Goal: Transaction & Acquisition: Book appointment/travel/reservation

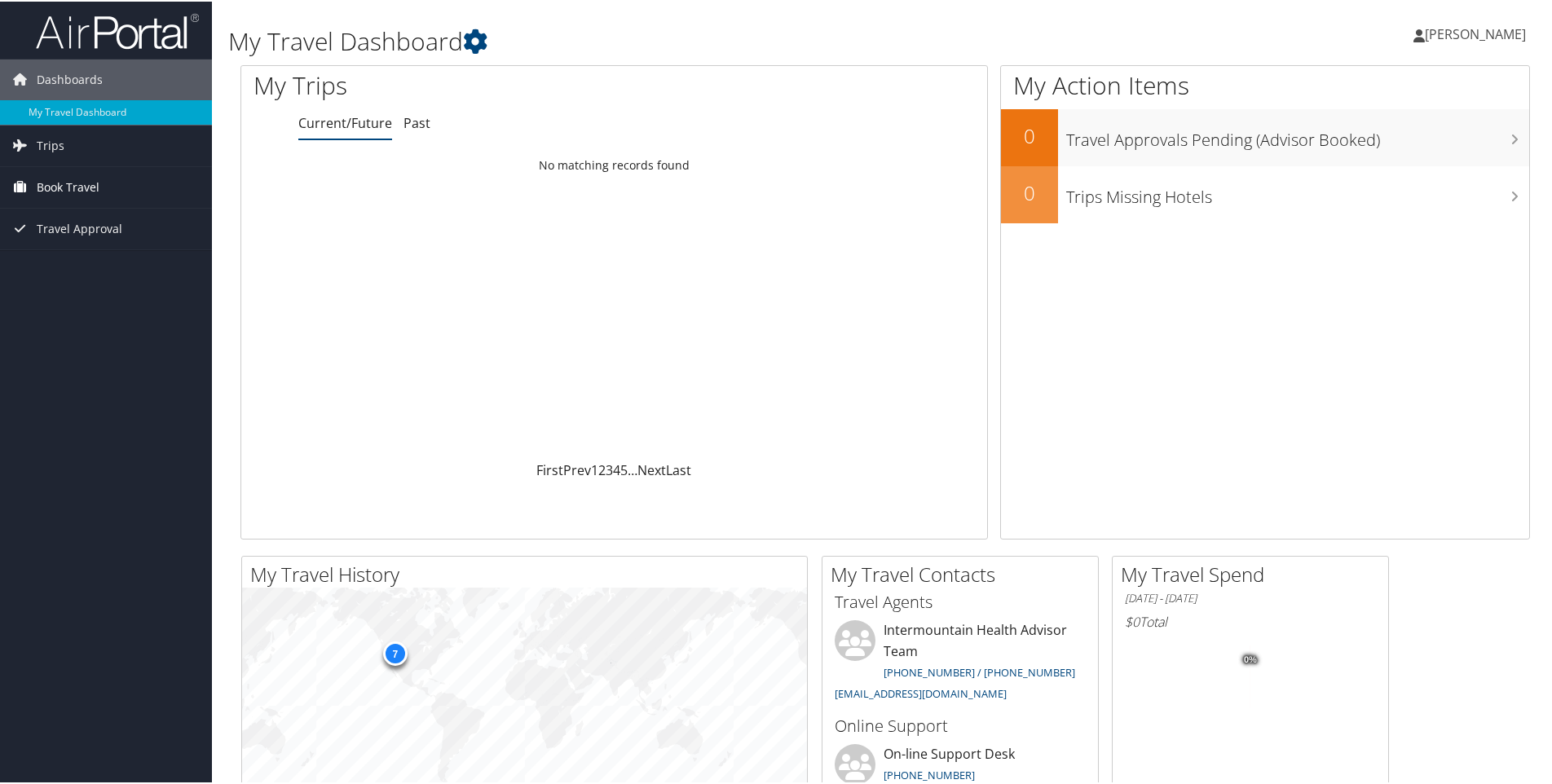
click at [52, 176] on span "Book Travel" at bounding box center [68, 185] width 63 height 41
click at [57, 182] on span "Book Travel" at bounding box center [68, 185] width 63 height 41
click at [57, 188] on span "Book Travel" at bounding box center [68, 185] width 63 height 41
click at [57, 215] on link "Agent Booking Request" at bounding box center [106, 219] width 212 height 25
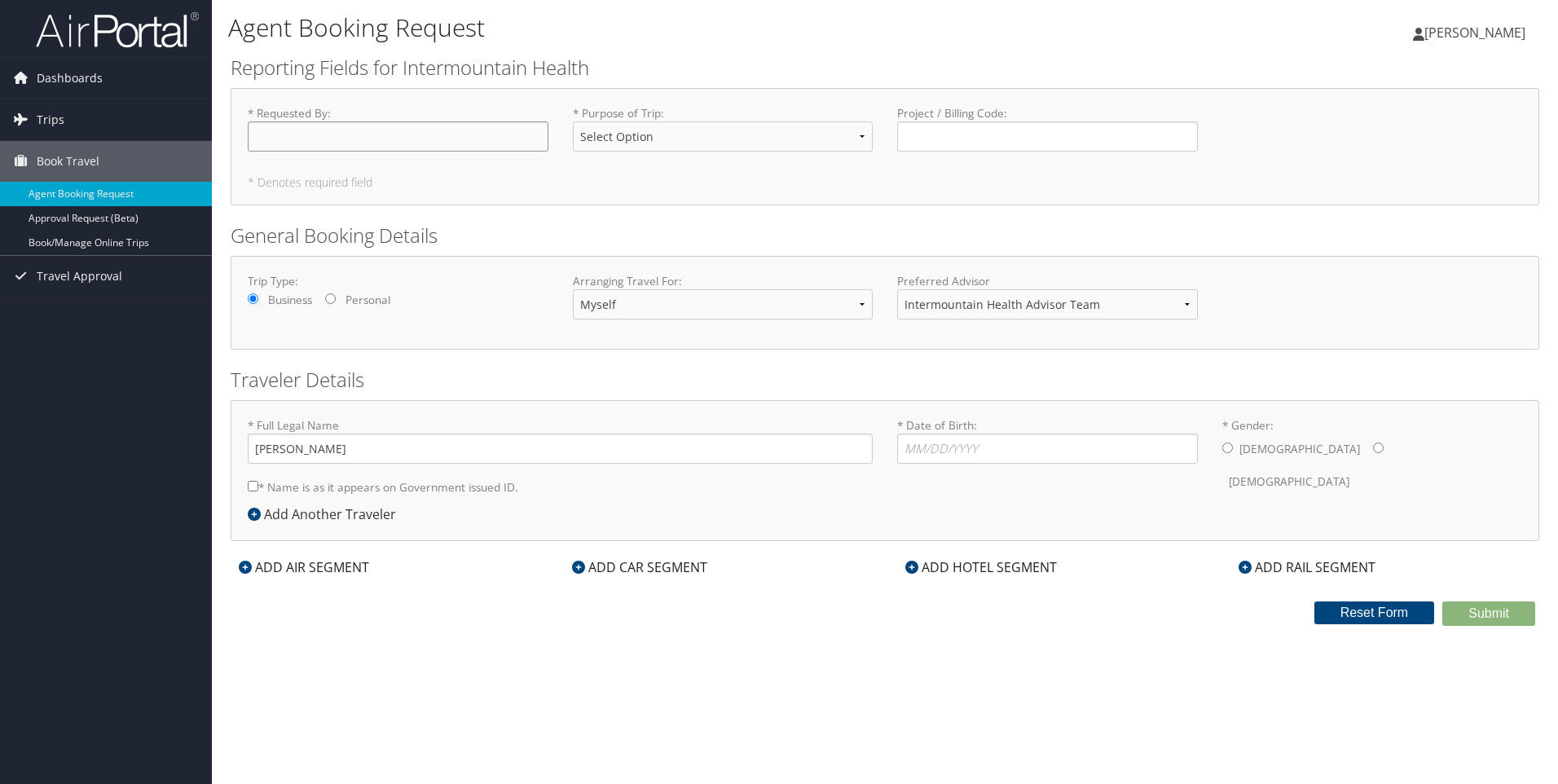
click at [343, 133] on input "* Requested By : Required" at bounding box center [398, 137] width 301 height 30
type input "[PERSON_NAME]"
click at [856, 132] on select "Select Option 3rd Party Reimbursable Business CME Conf or Education Groups Pers…" at bounding box center [723, 137] width 301 height 30
select select "Conf or Education"
click at [573, 122] on select "Select Option 3rd Party Reimbursable Business CME Conf or Education Groups Pers…" at bounding box center [723, 137] width 301 height 30
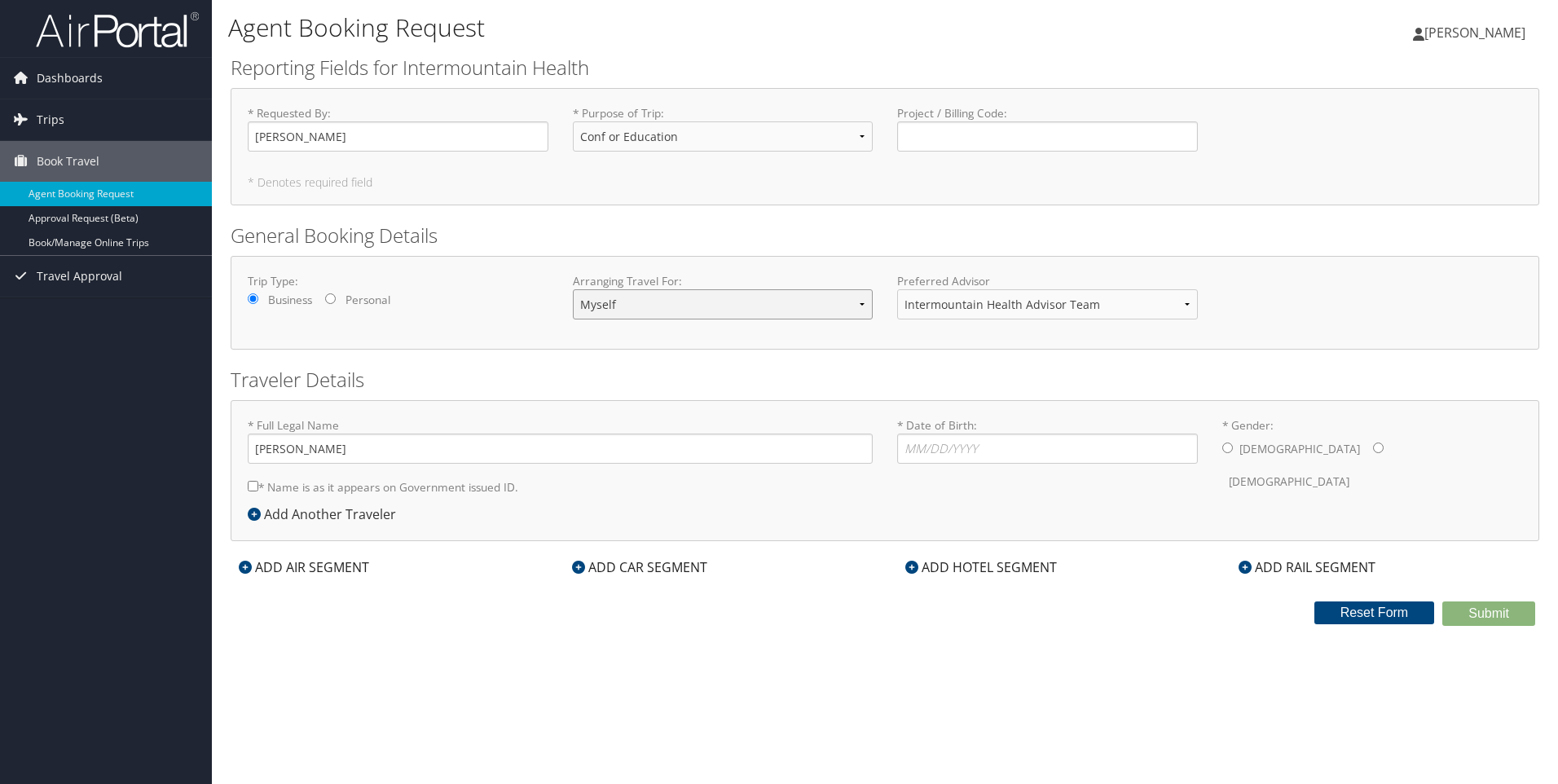
click at [863, 300] on select "Myself Another Traveler Guest Traveler" at bounding box center [723, 305] width 301 height 30
select select "another"
click at [573, 290] on select "Myself Another Traveler Guest Traveler" at bounding box center [723, 305] width 301 height 30
click at [299, 448] on input "* Full Legal Name" at bounding box center [561, 448] width 625 height 30
type input "[PERSON_NAME]"
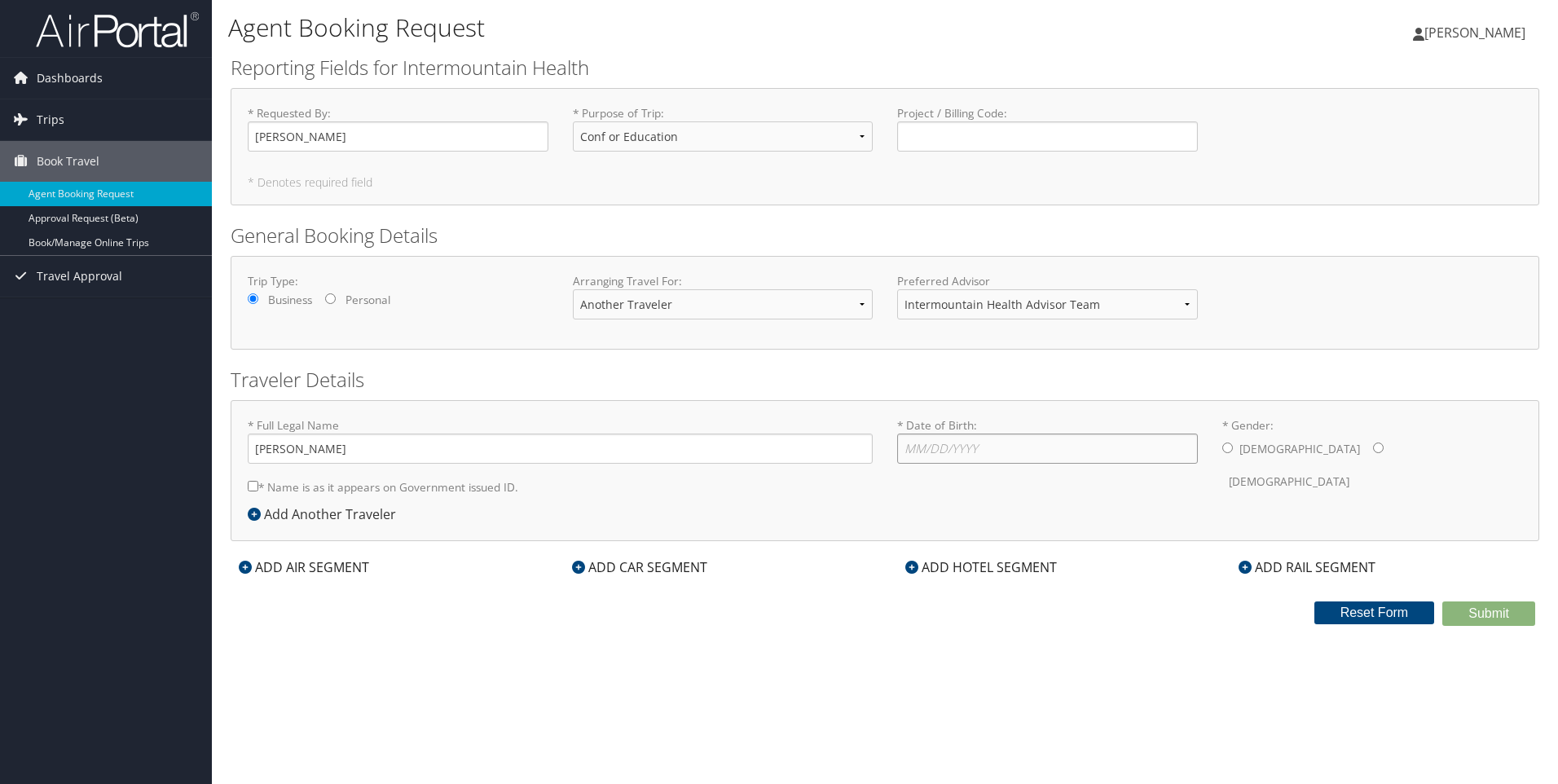
drag, startPoint x: 927, startPoint y: 460, endPoint x: 929, endPoint y: 451, distance: 9.2
click at [927, 458] on input "* Date of Birth: Invalid Date" at bounding box center [1047, 448] width 301 height 30
type input "10/09/1969"
click at [1373, 447] on input "* Gender: Male Female" at bounding box center [1378, 447] width 10 height 10
radio input "true"
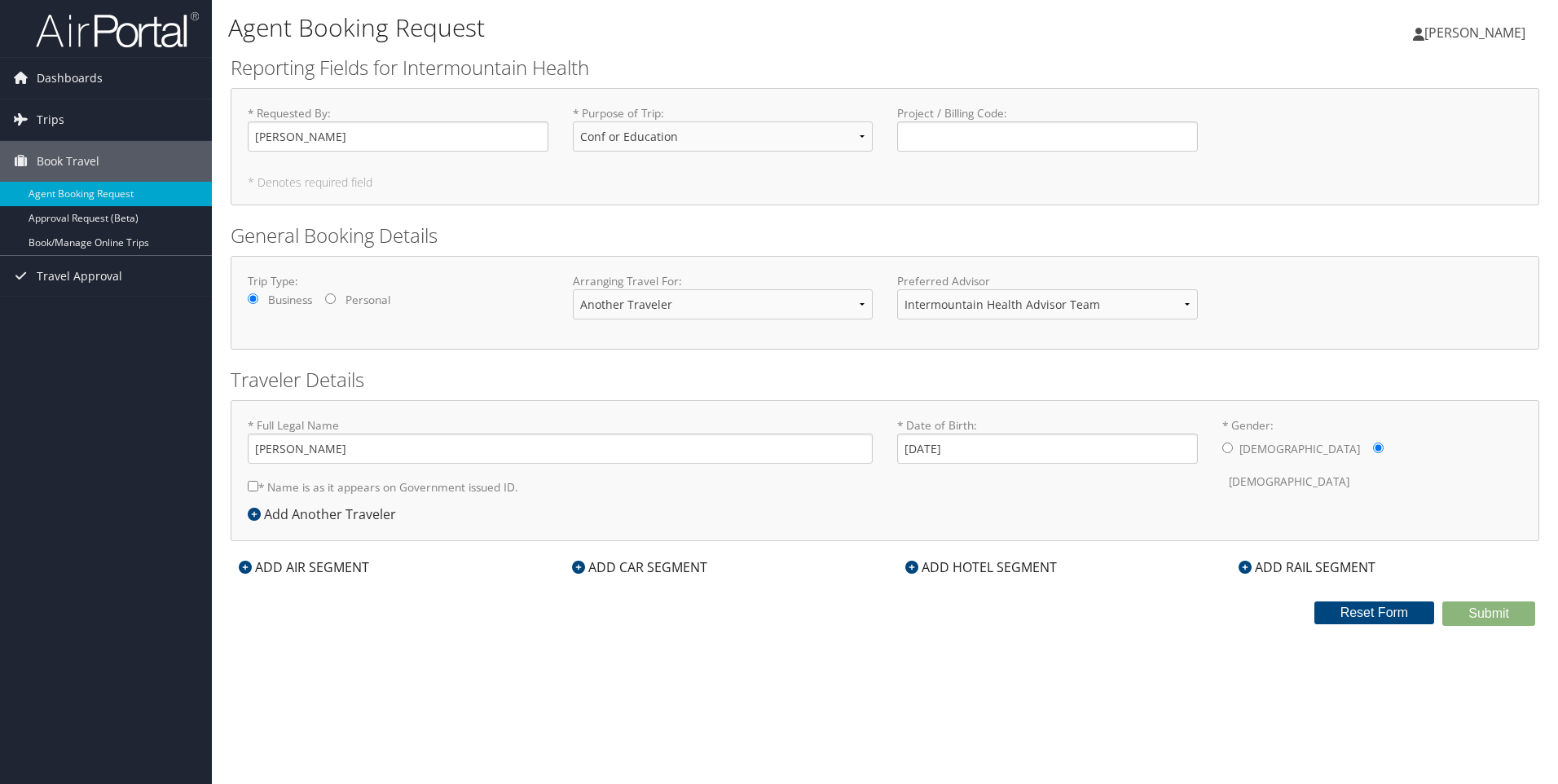
click at [246, 565] on icon at bounding box center [245, 567] width 13 height 13
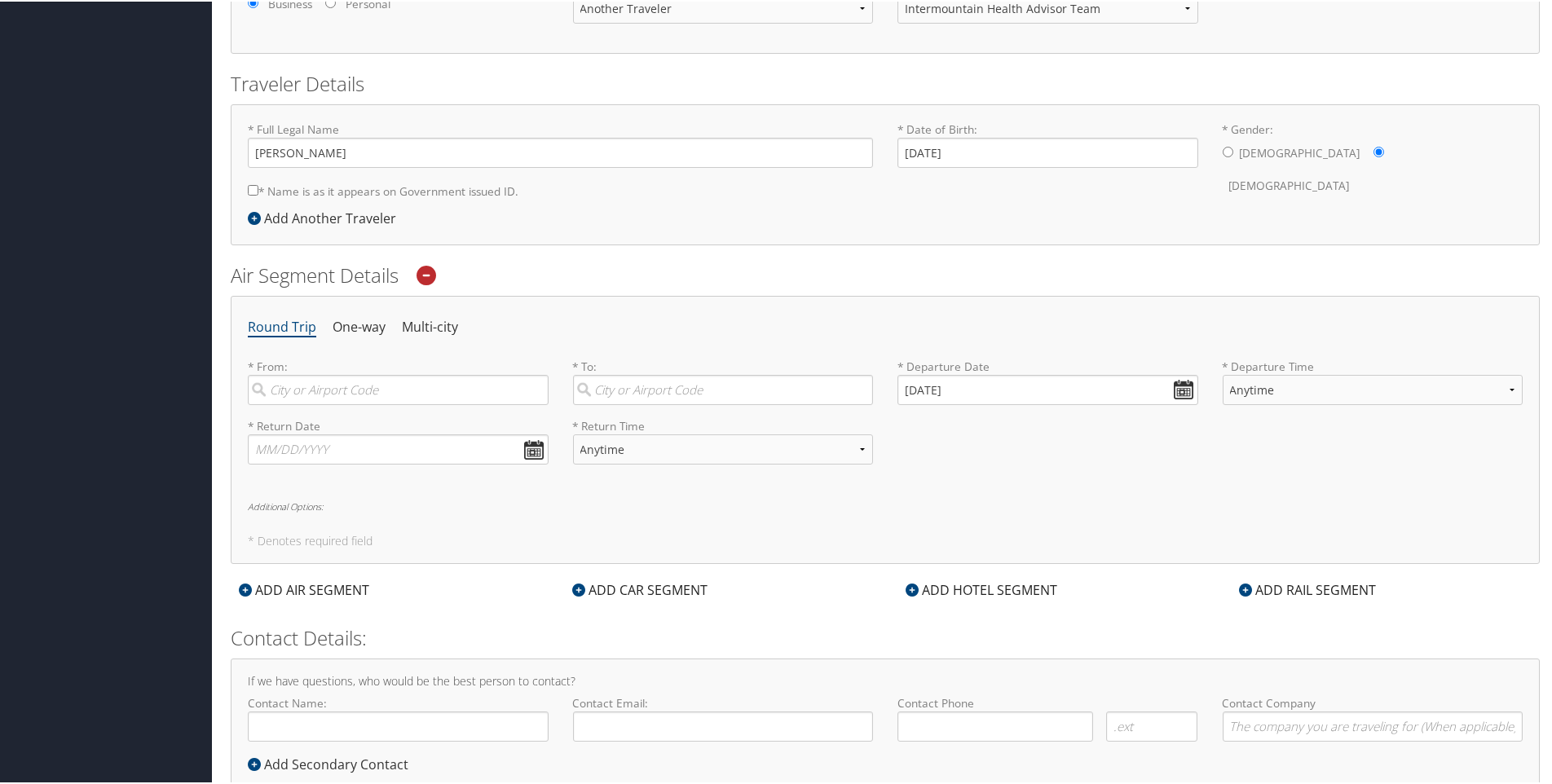
scroll to position [325, 0]
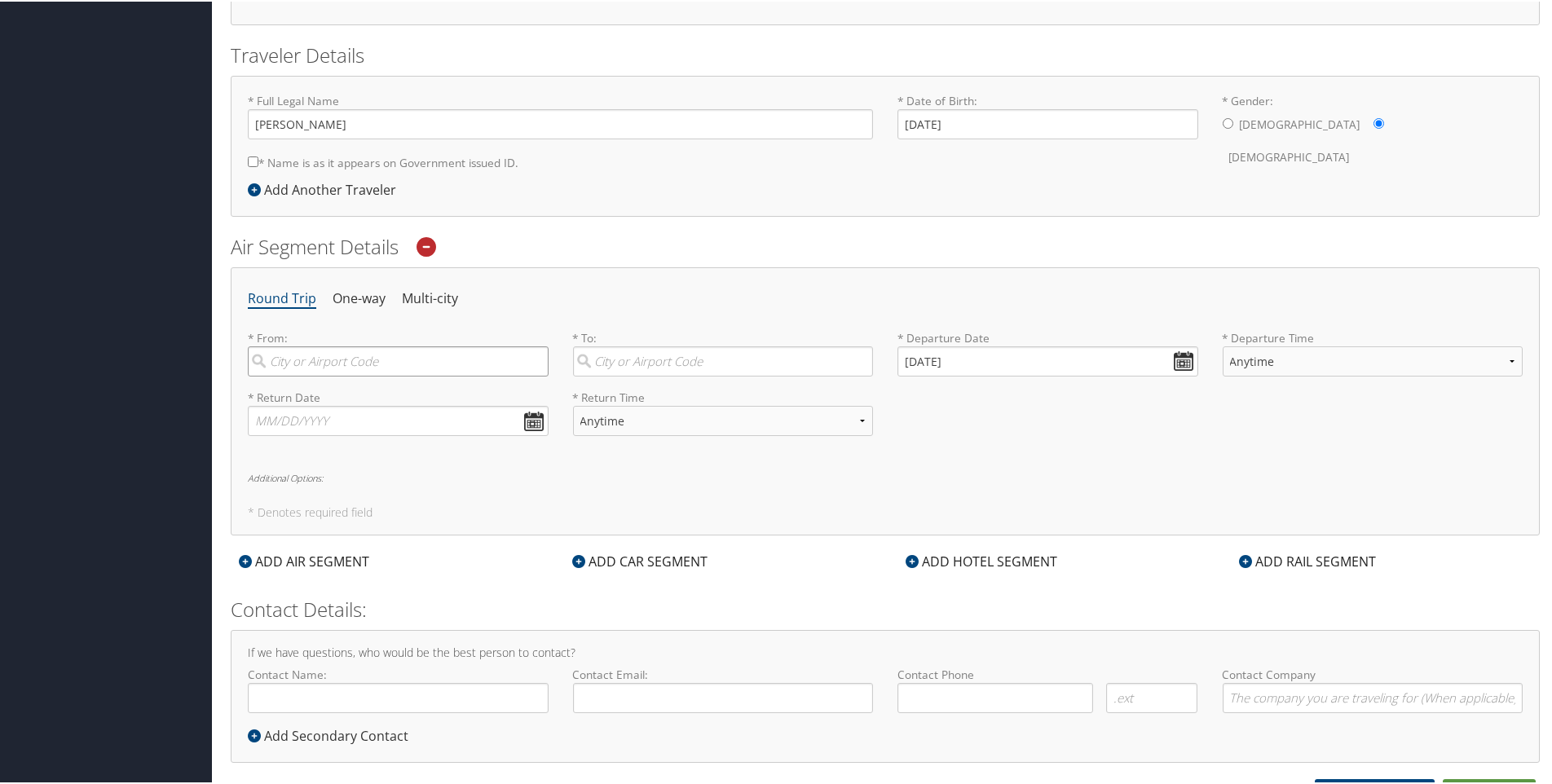
drag, startPoint x: 287, startPoint y: 358, endPoint x: 295, endPoint y: 351, distance: 10.6
click at [291, 356] on input "search" at bounding box center [398, 359] width 301 height 30
click at [380, 396] on div "Salt Lake City (SLC Utah)" at bounding box center [399, 393] width 278 height 21
click at [380, 375] on input "Slc" at bounding box center [398, 359] width 301 height 30
type input "Salt Lake City (SLC Utah)"
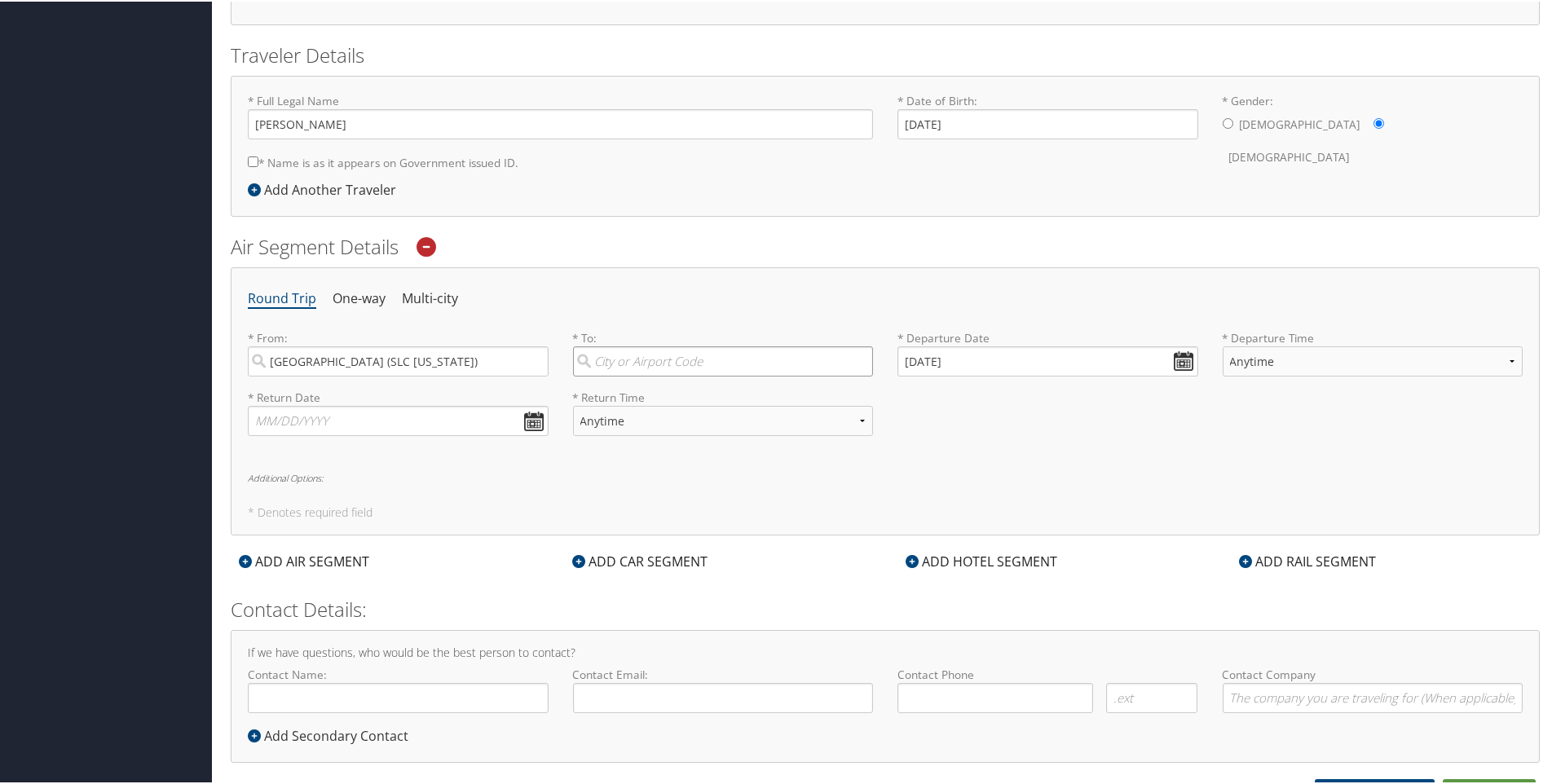
click at [630, 361] on input "search" at bounding box center [723, 359] width 301 height 30
type input "k"
click at [709, 393] on div "New York (JFK New York)" at bounding box center [725, 393] width 278 height 21
click at [709, 375] on input "jfk" at bounding box center [723, 359] width 301 height 30
type input "New York (JFK New York)"
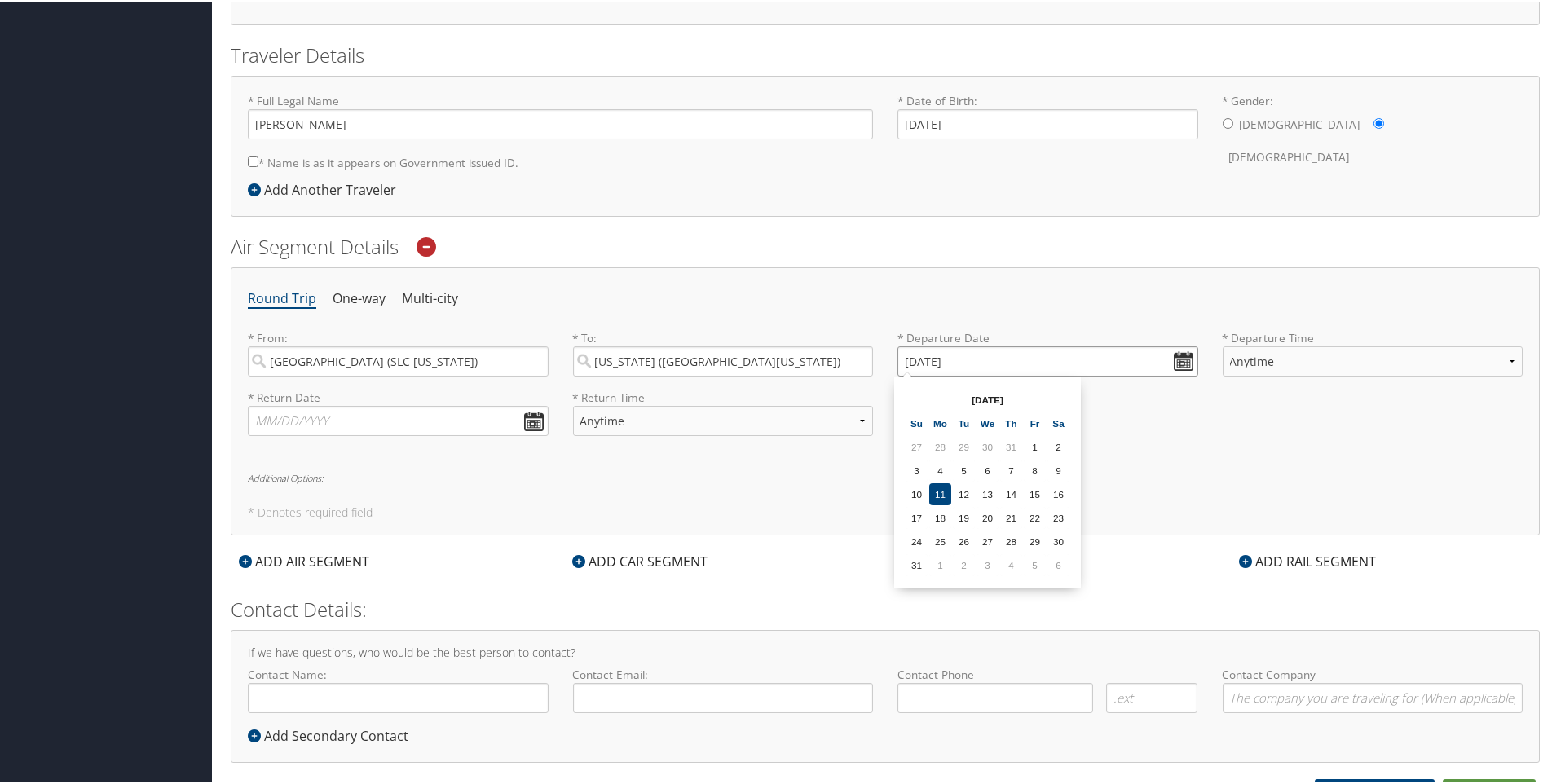
click at [1184, 356] on input "08/11/2025" at bounding box center [1048, 359] width 301 height 30
click at [1055, 563] on td "6" at bounding box center [1058, 563] width 22 height 22
click at [1177, 356] on input "09/06/2025" at bounding box center [1048, 359] width 301 height 30
click at [993, 398] on th "Aug 2025" at bounding box center [988, 397] width 117 height 22
click at [980, 352] on input "09/06/2025" at bounding box center [1048, 359] width 301 height 30
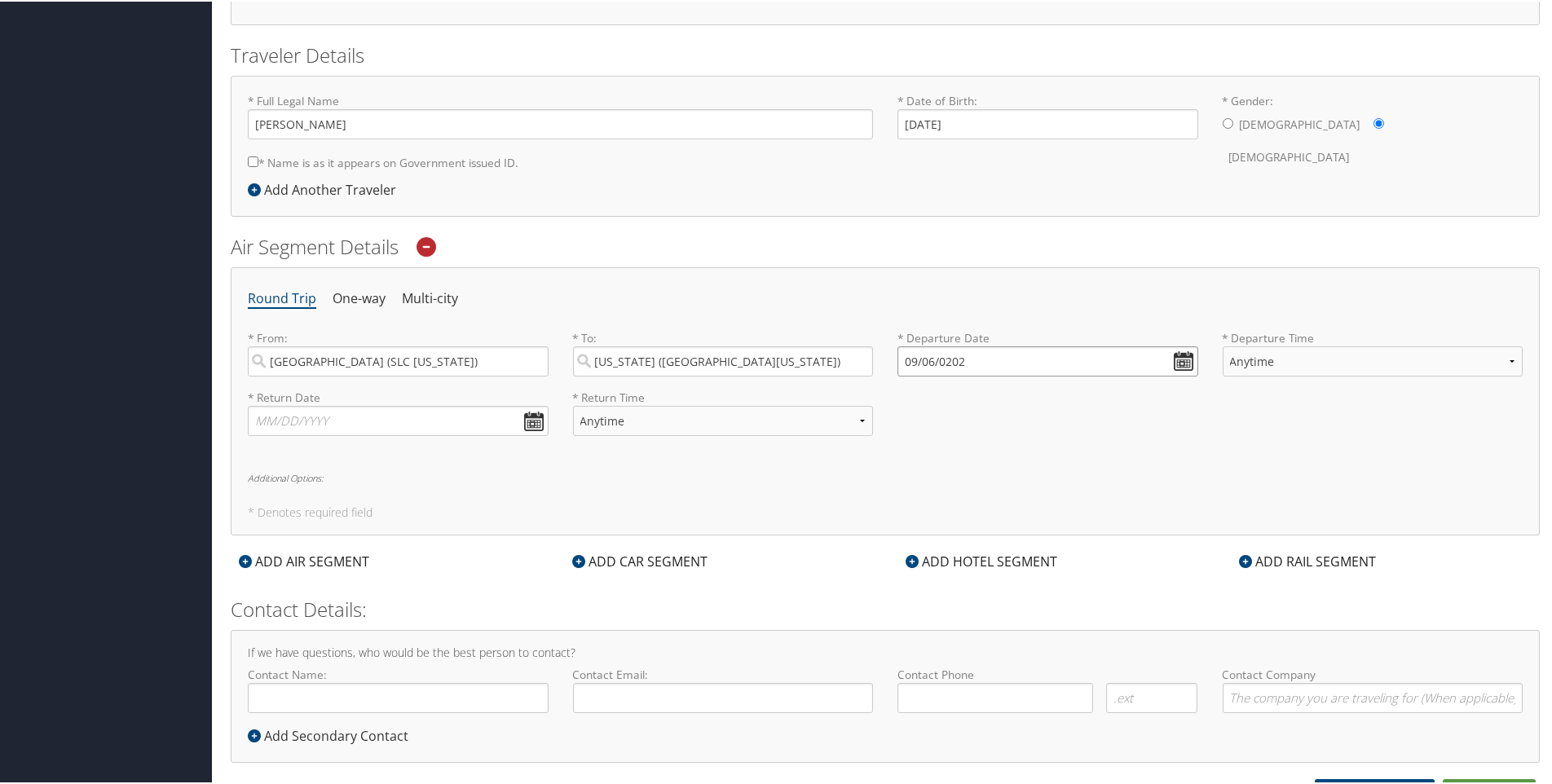
click at [906, 355] on input "09/06/0202" at bounding box center [1048, 359] width 301 height 30
click at [1181, 363] on input "Invalid date" at bounding box center [1048, 359] width 301 height 30
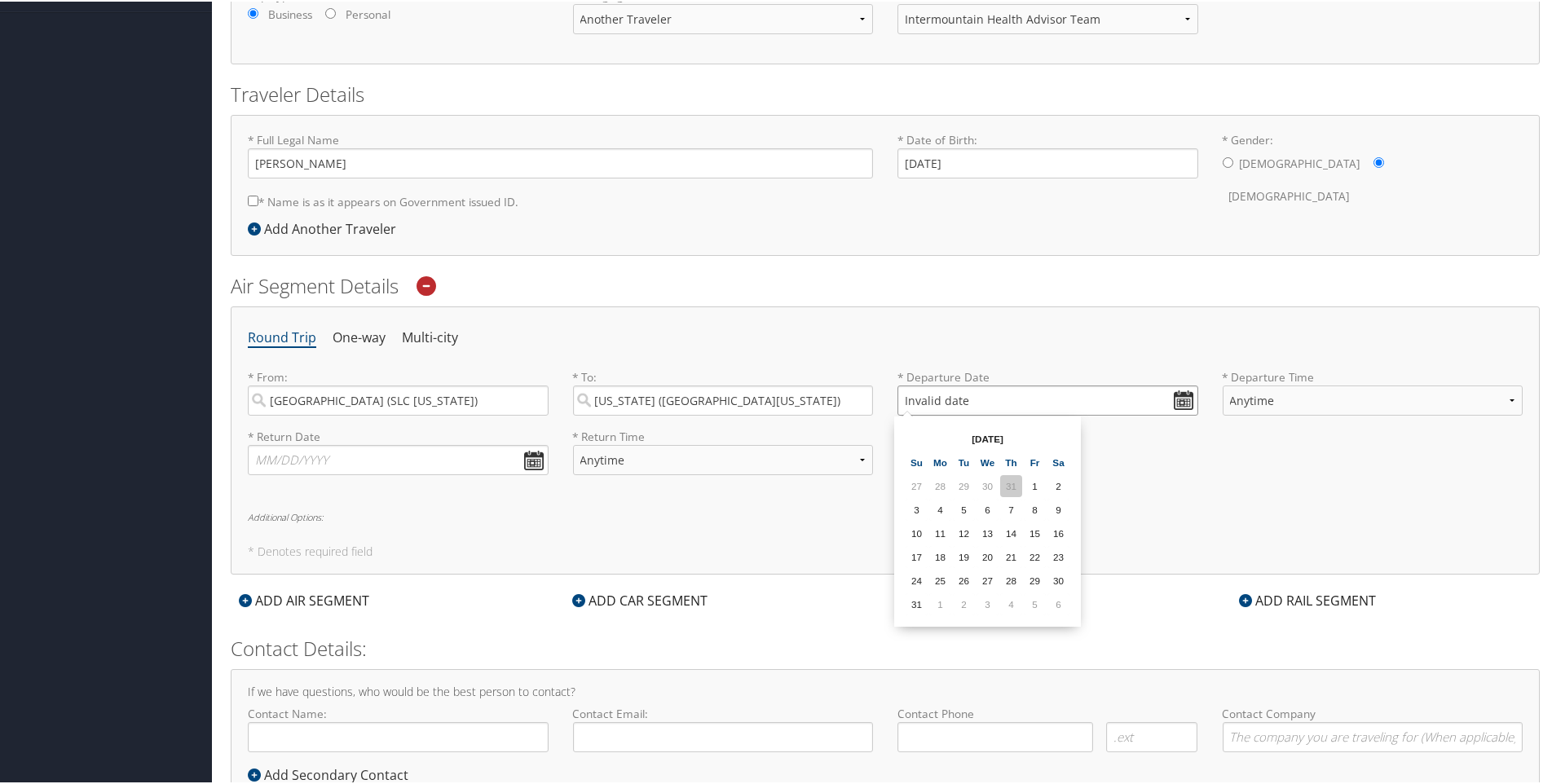
scroll to position [262, 0]
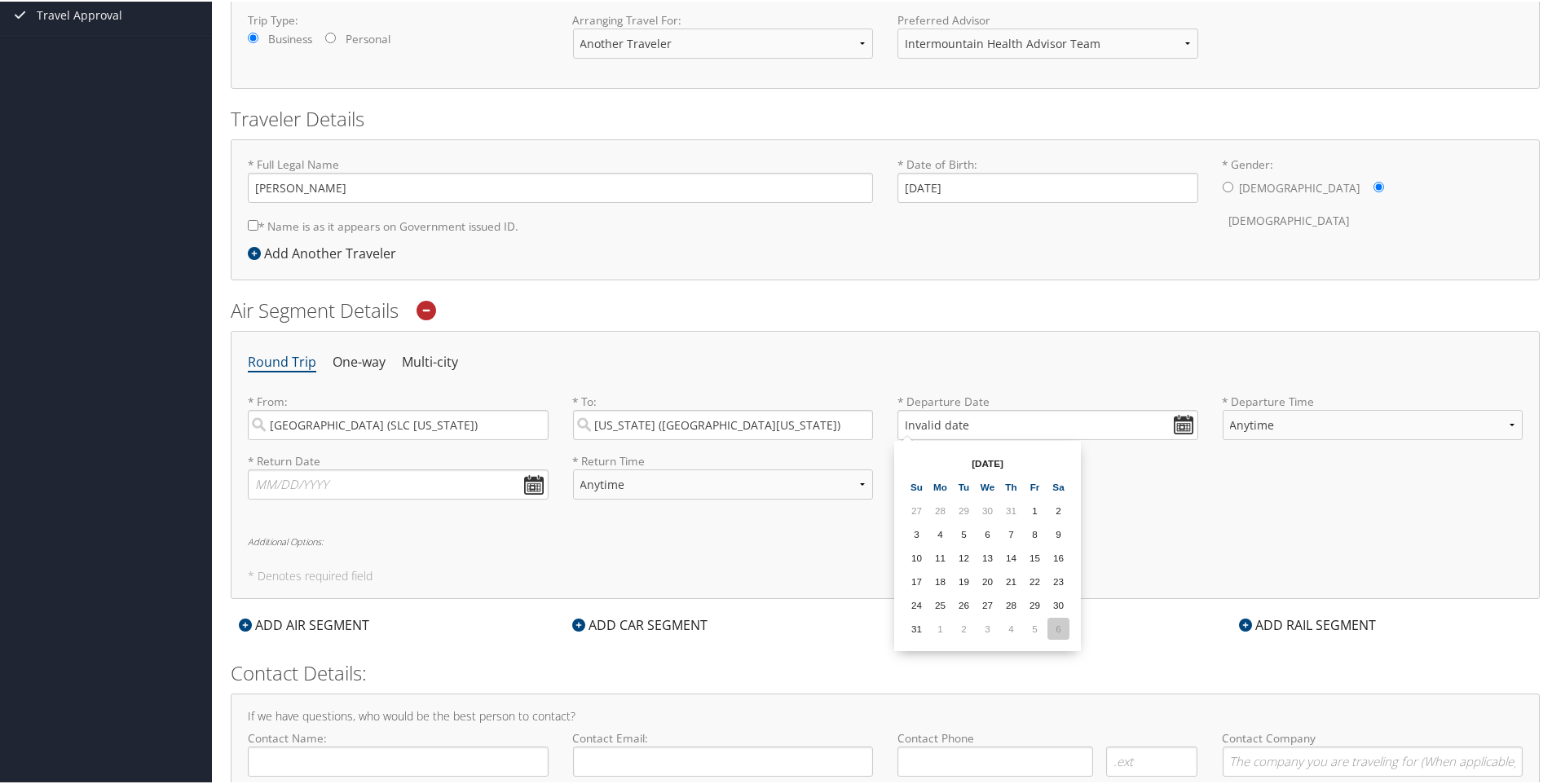
click at [1063, 622] on td "6" at bounding box center [1058, 626] width 22 height 22
click at [1177, 425] on input "09/06/2025" at bounding box center [1048, 424] width 301 height 30
click at [1063, 632] on td "6" at bounding box center [1058, 626] width 22 height 22
click at [1183, 414] on input "09/06/2025" at bounding box center [1048, 424] width 301 height 30
type input "Invalid date"
